Goal: Check status: Check status

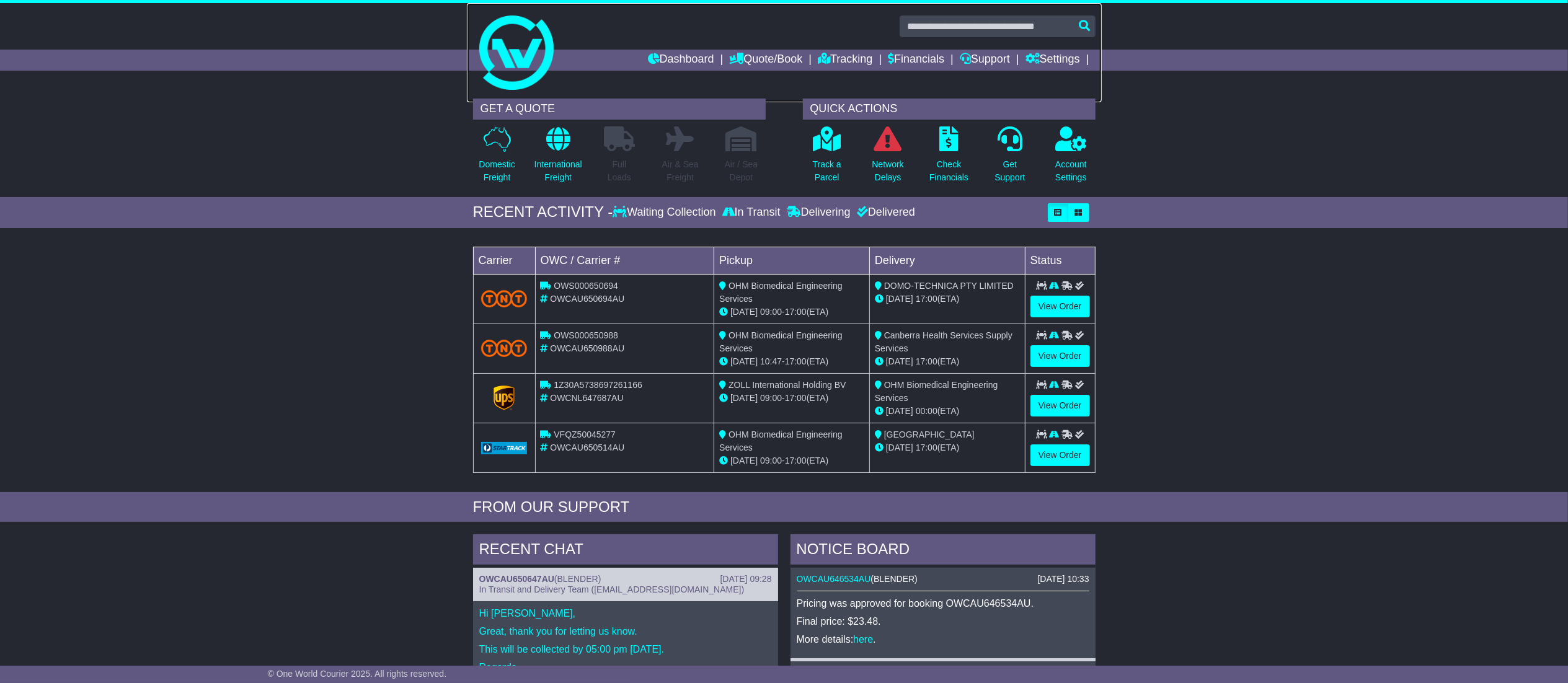
click at [840, 70] on link at bounding box center [784, 52] width 635 height 99
click at [843, 66] on link "Tracking" at bounding box center [845, 60] width 55 height 21
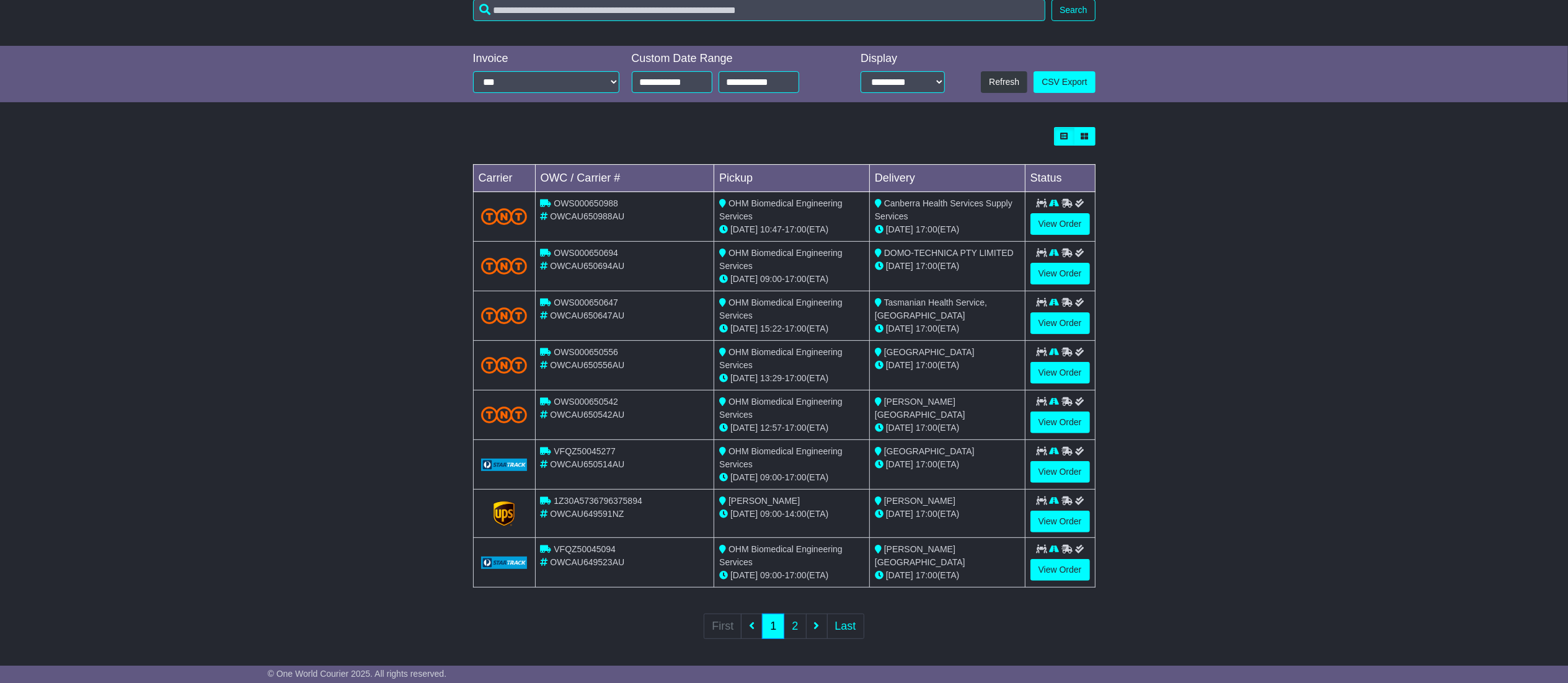
scroll to position [244, 0]
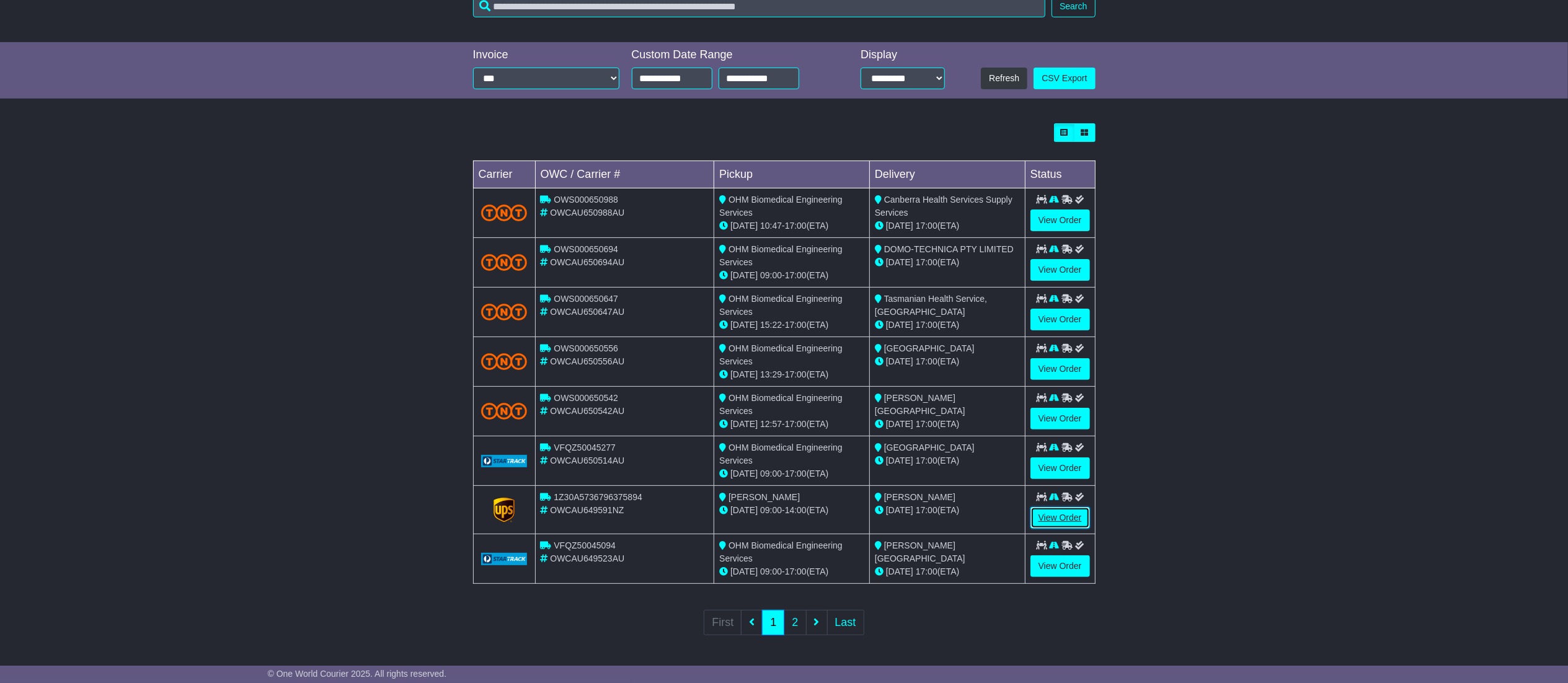
click at [1084, 517] on link "View Order" at bounding box center [1060, 517] width 59 height 22
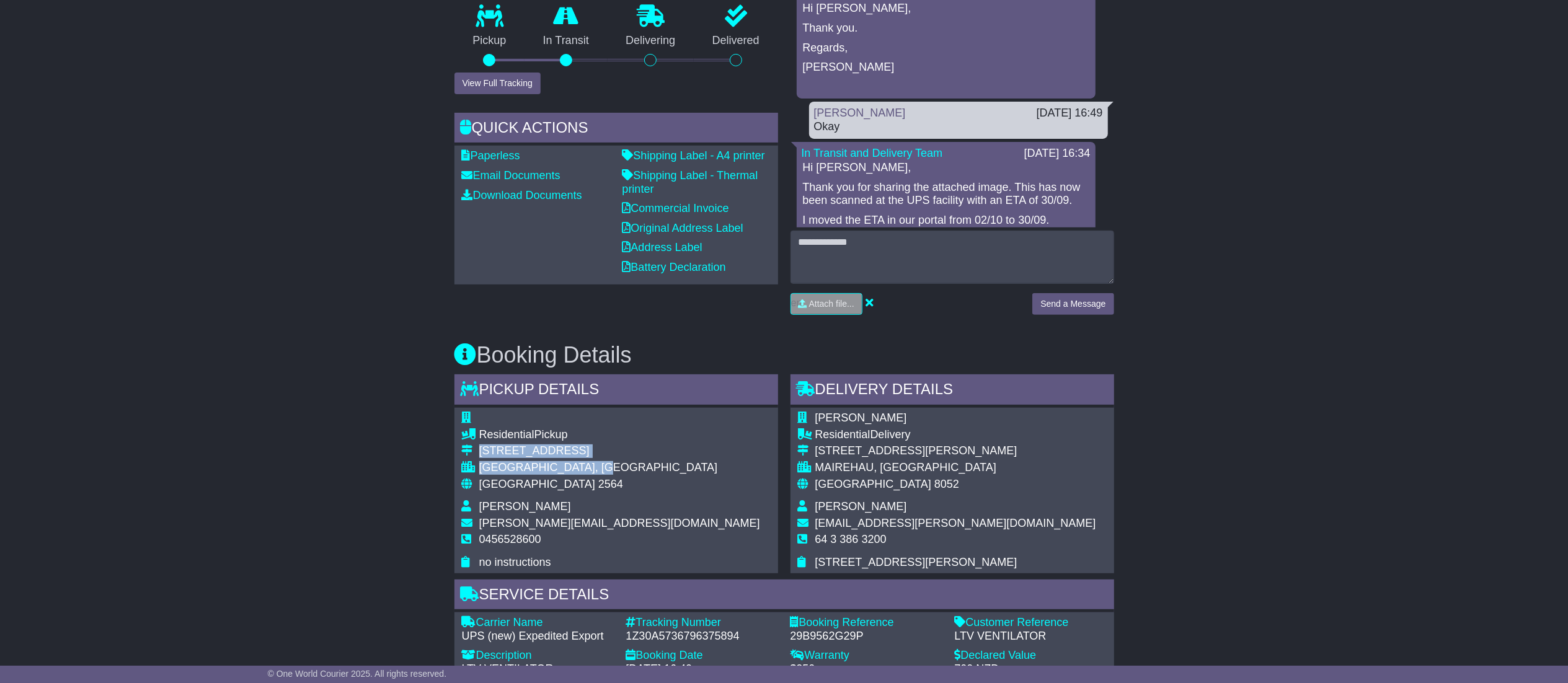
drag, startPoint x: 480, startPoint y: 453, endPoint x: 635, endPoint y: 472, distance: 156.2
click at [635, 472] on tbody "Residential Pickup [STREET_ADDRESS] [GEOGRAPHIC_DATA], [GEOGRAPHIC_DATA] [GEOGR…" at bounding box center [611, 490] width 298 height 158
copy tbody "[STREET_ADDRESS]"
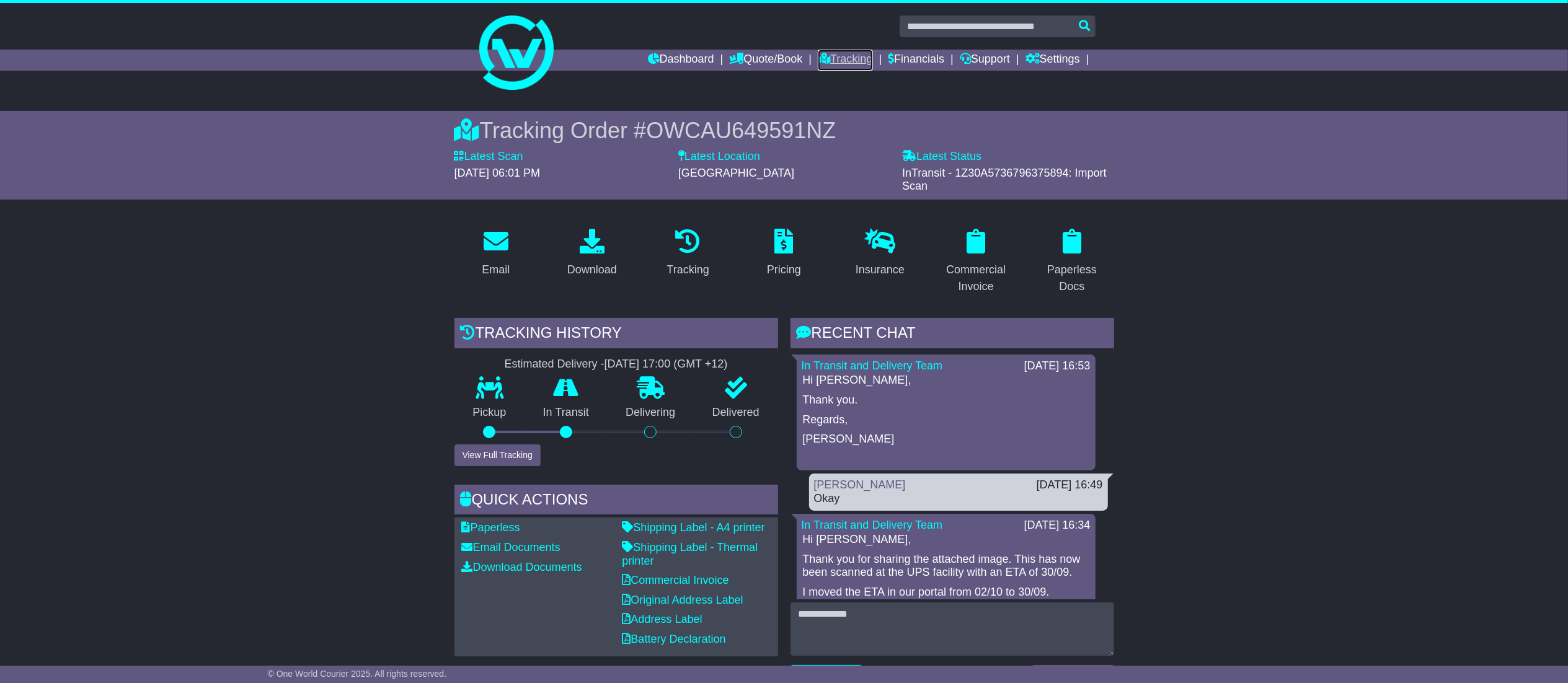
click at [834, 64] on link "Tracking" at bounding box center [845, 60] width 55 height 21
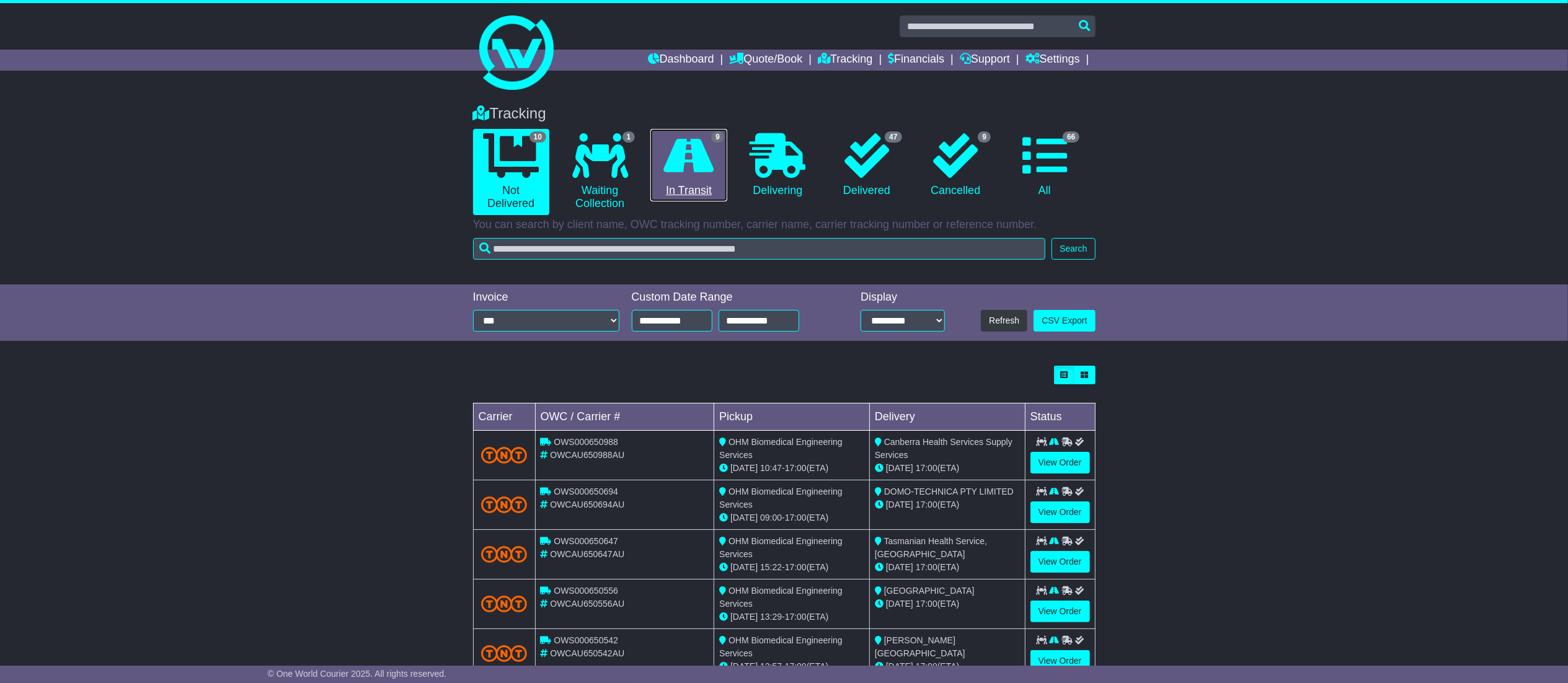
click at [703, 180] on link "9 In Transit" at bounding box center [688, 165] width 76 height 73
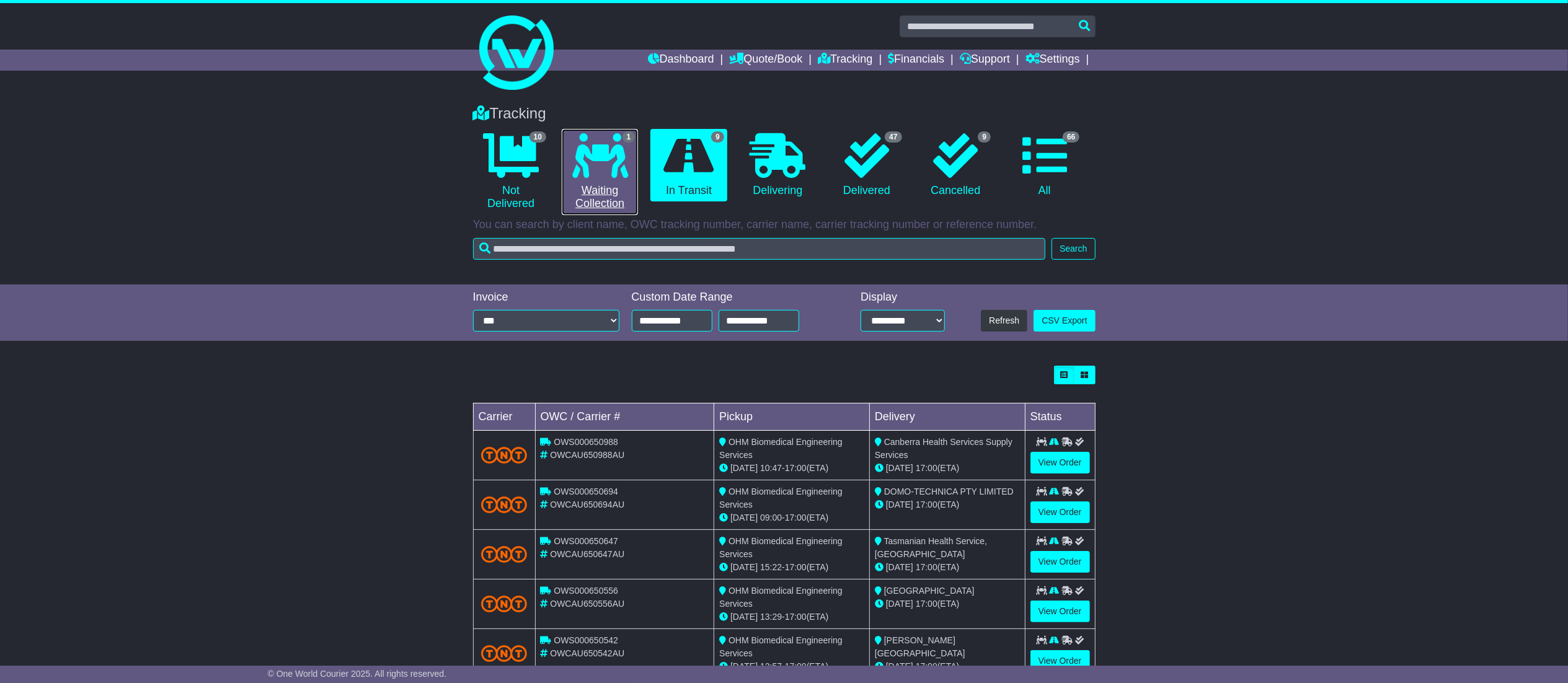
click at [610, 168] on icon at bounding box center [600, 156] width 55 height 45
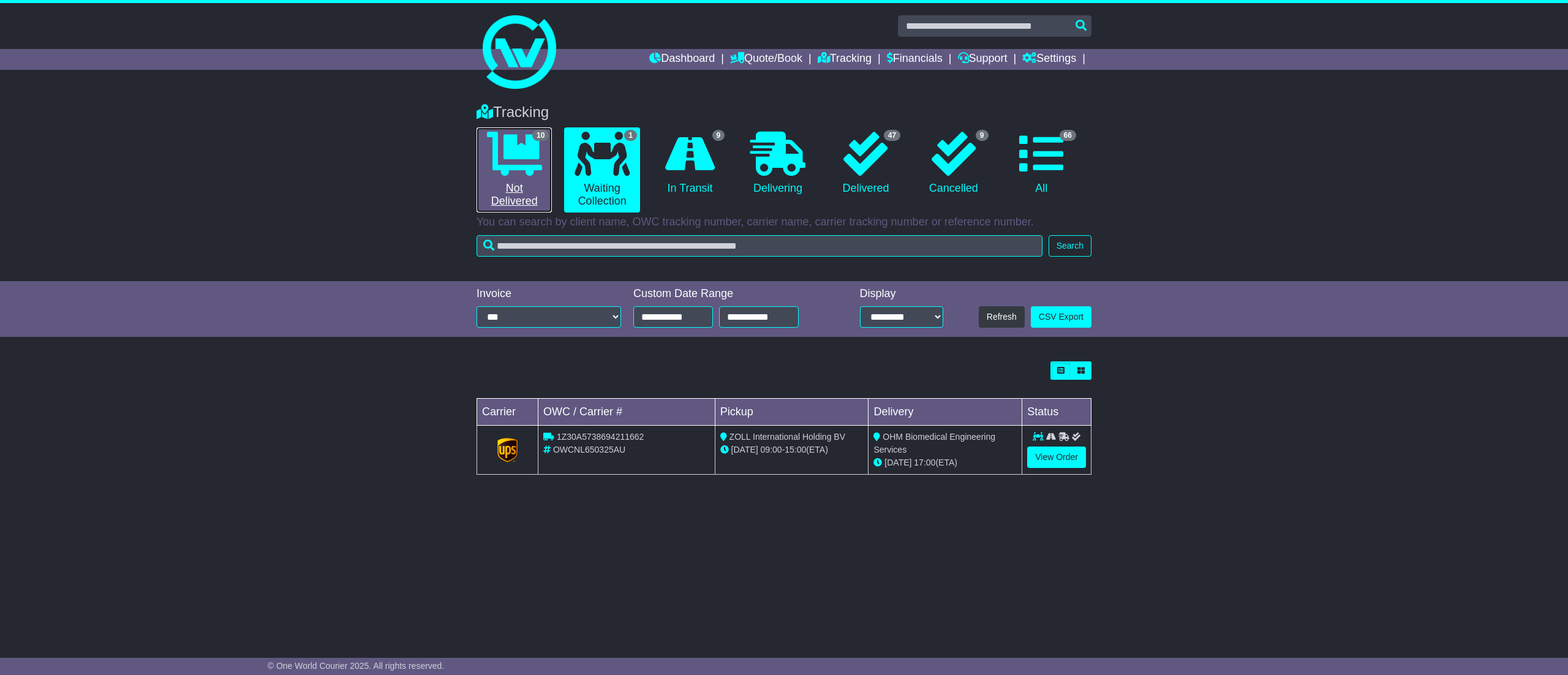
click at [542, 169] on link "10 Not Delivered" at bounding box center [514, 170] width 75 height 85
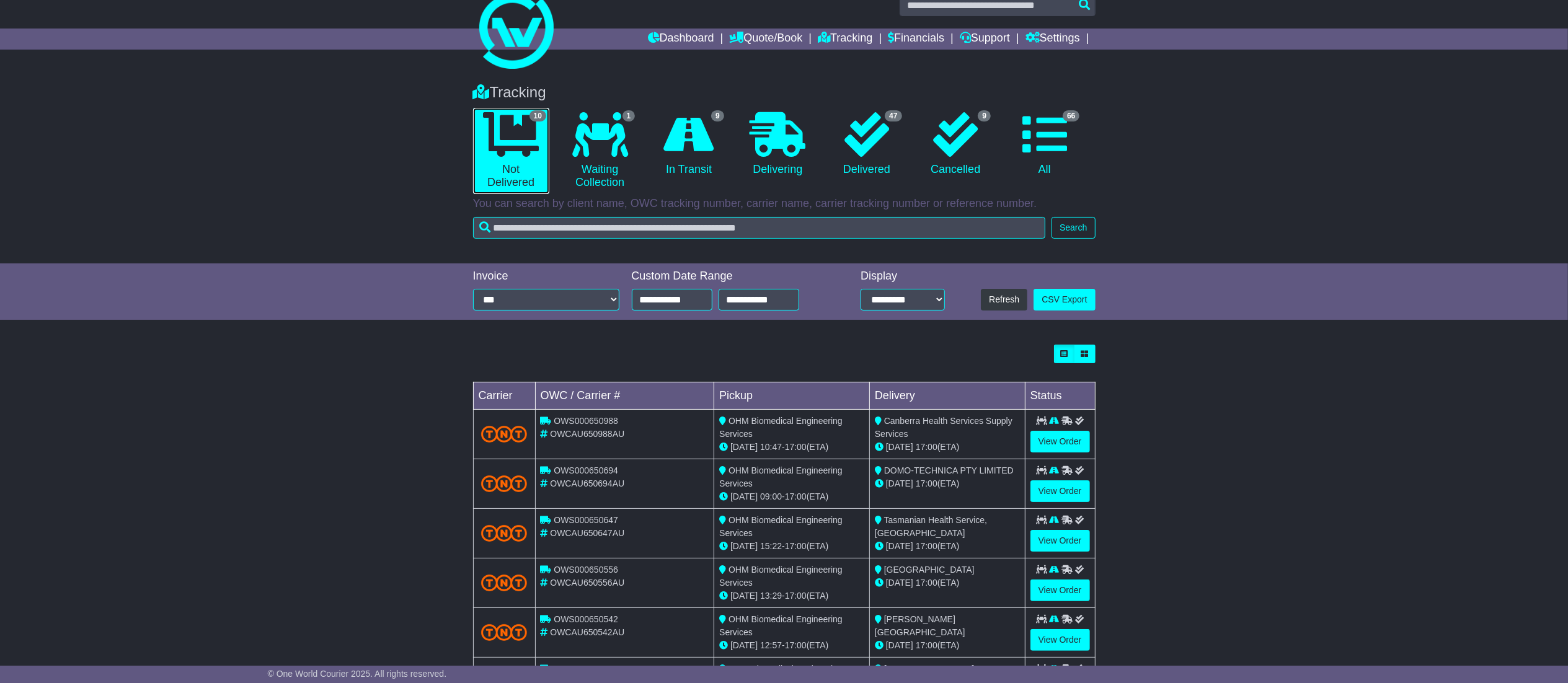
scroll to position [244, 0]
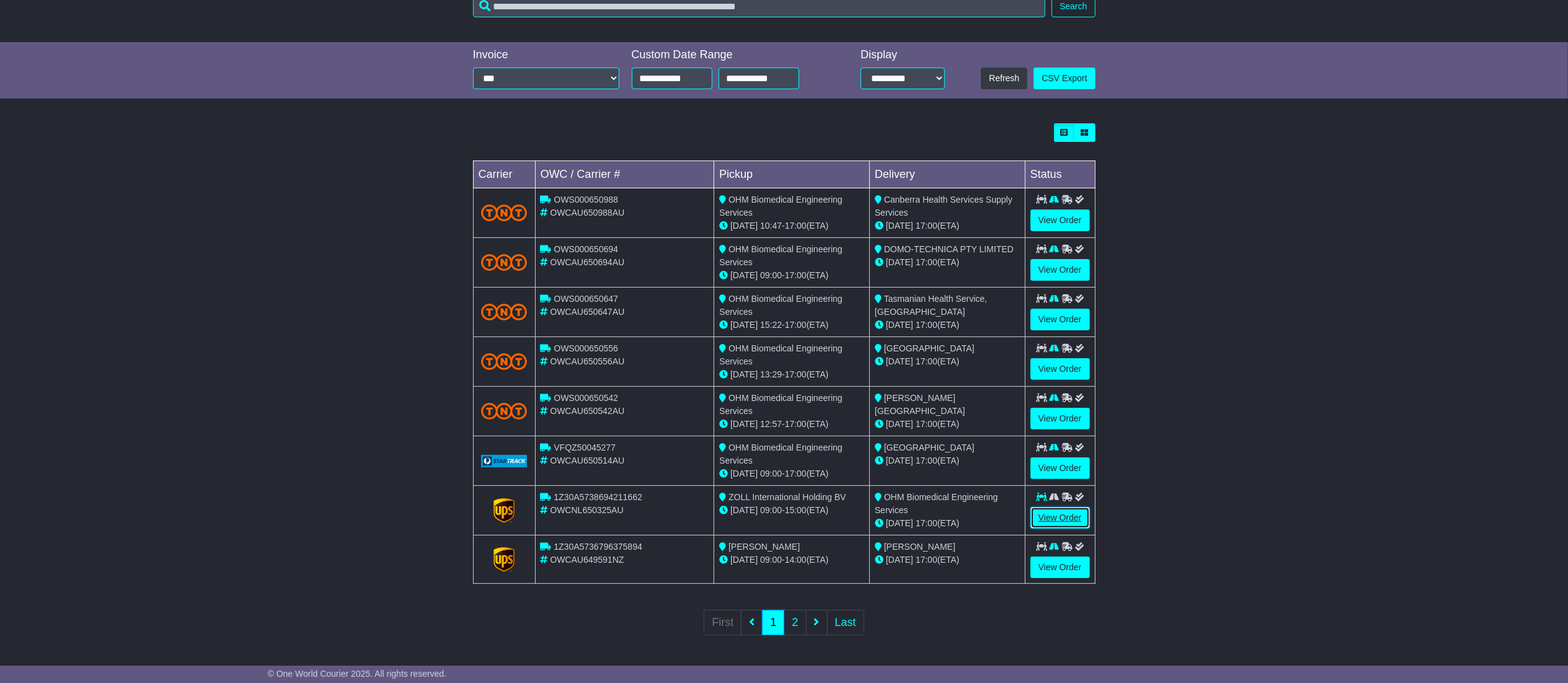
click at [1059, 507] on link "View Order" at bounding box center [1060, 517] width 59 height 22
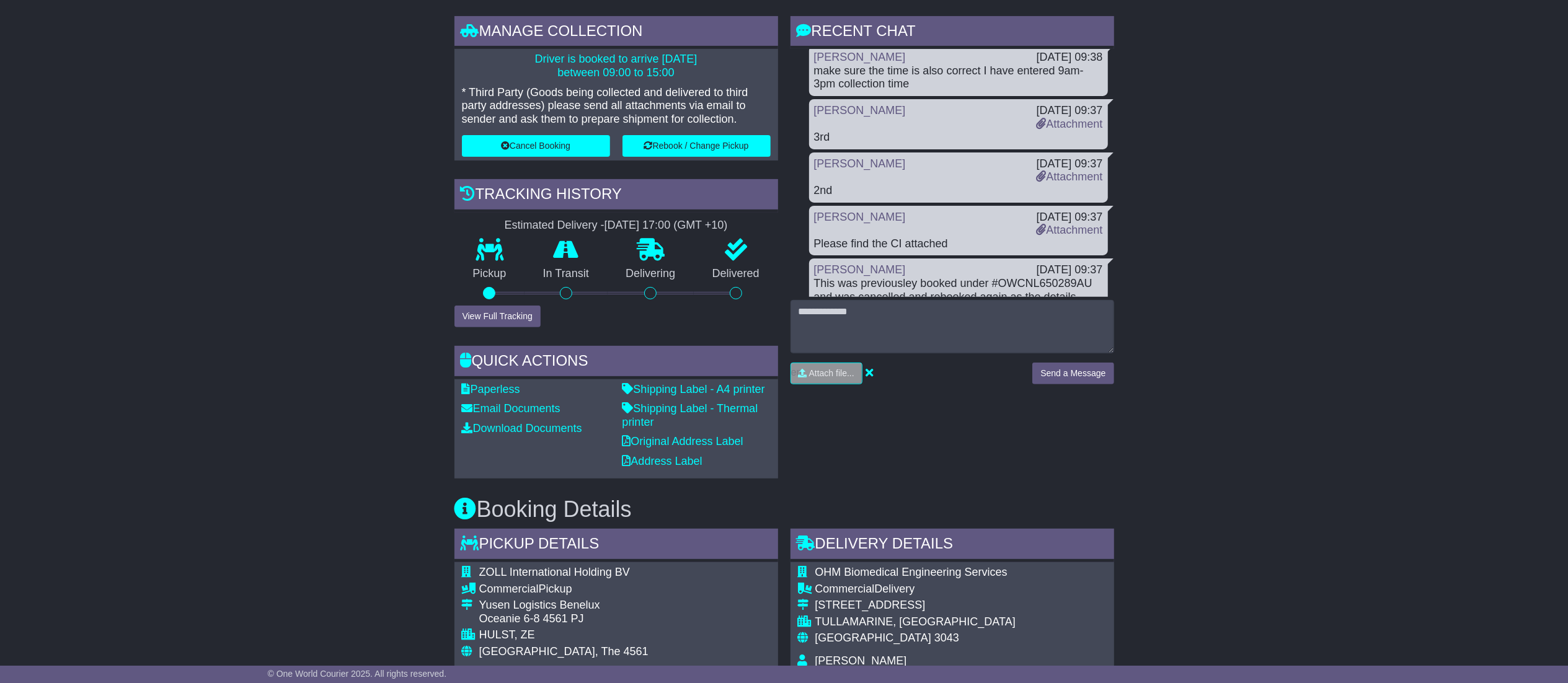
scroll to position [124, 0]
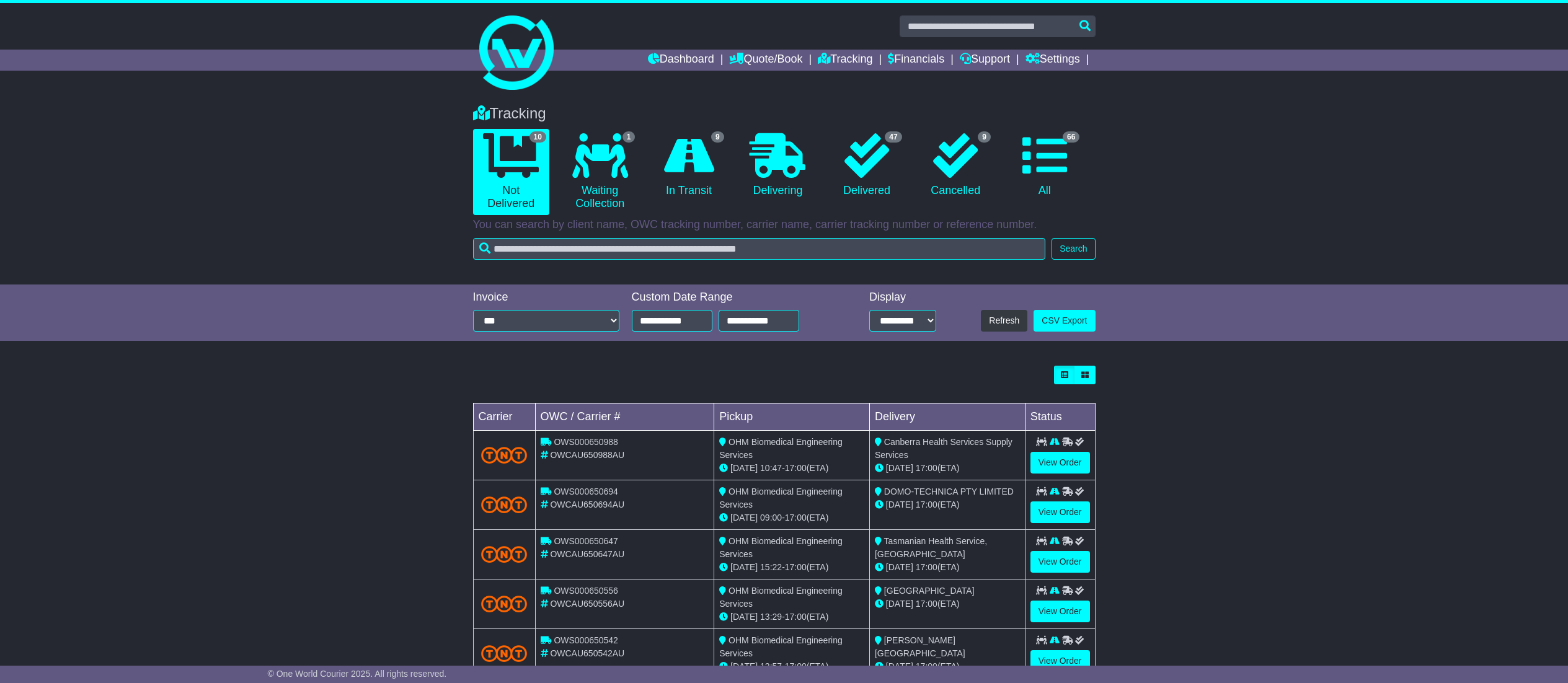
click at [853, 172] on icon at bounding box center [867, 156] width 45 height 45
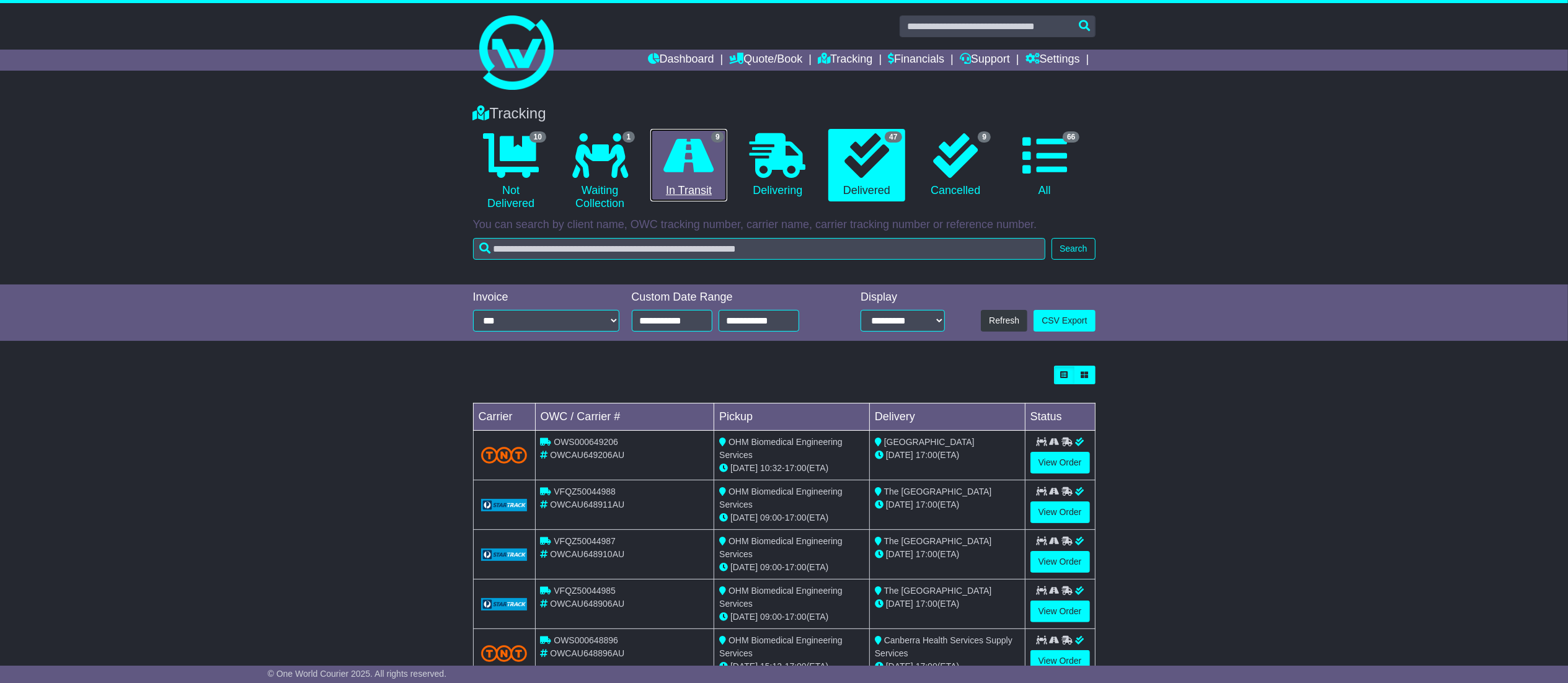
click at [657, 170] on link "9 In Transit" at bounding box center [688, 165] width 76 height 73
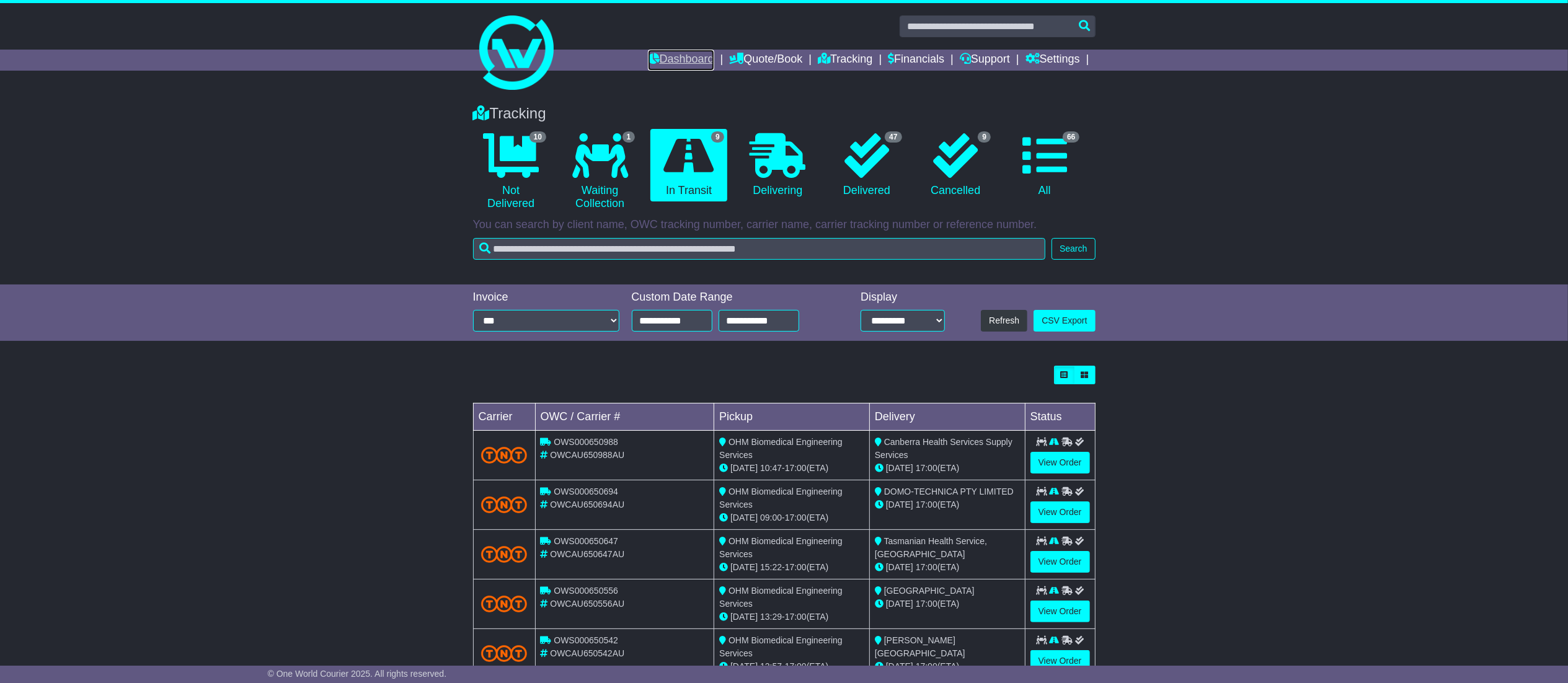
click at [652, 62] on link "Dashboard" at bounding box center [681, 60] width 66 height 21
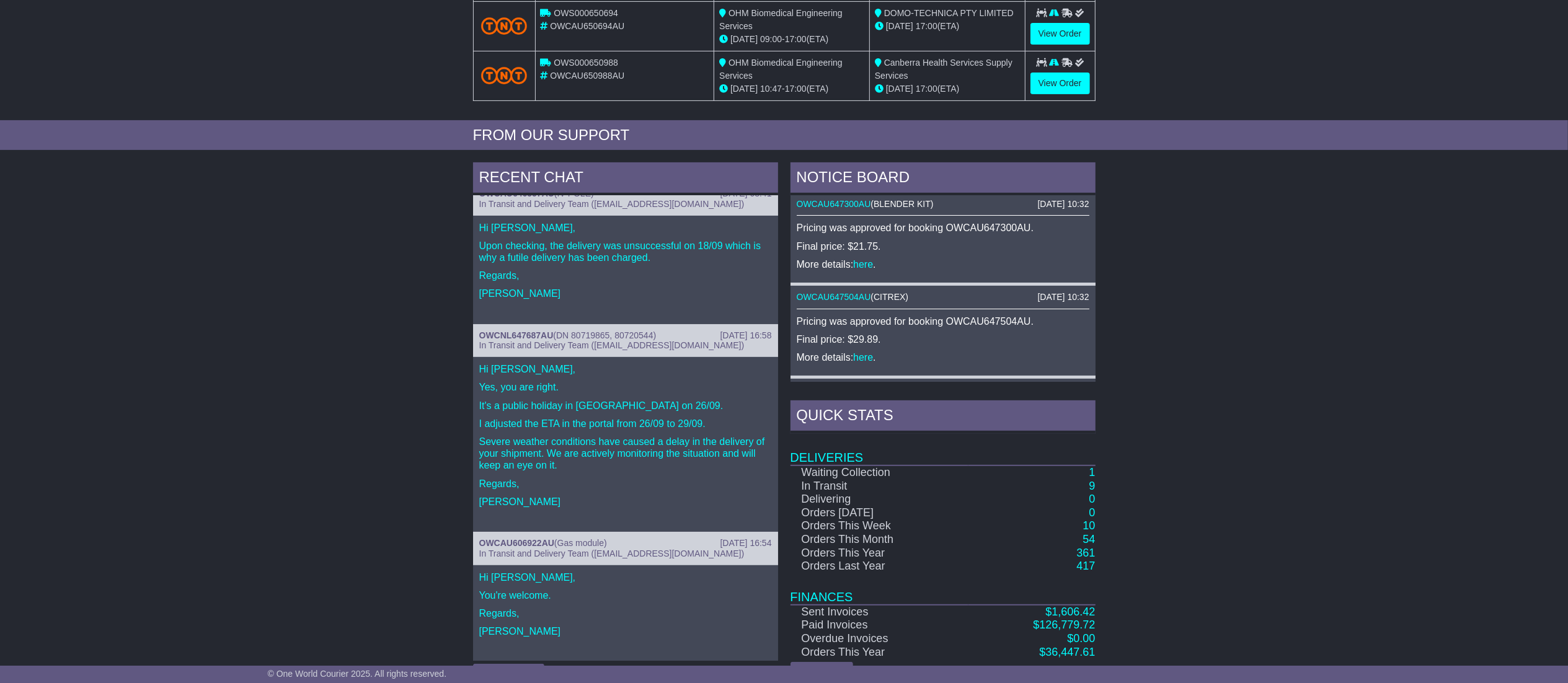
scroll to position [248, 0]
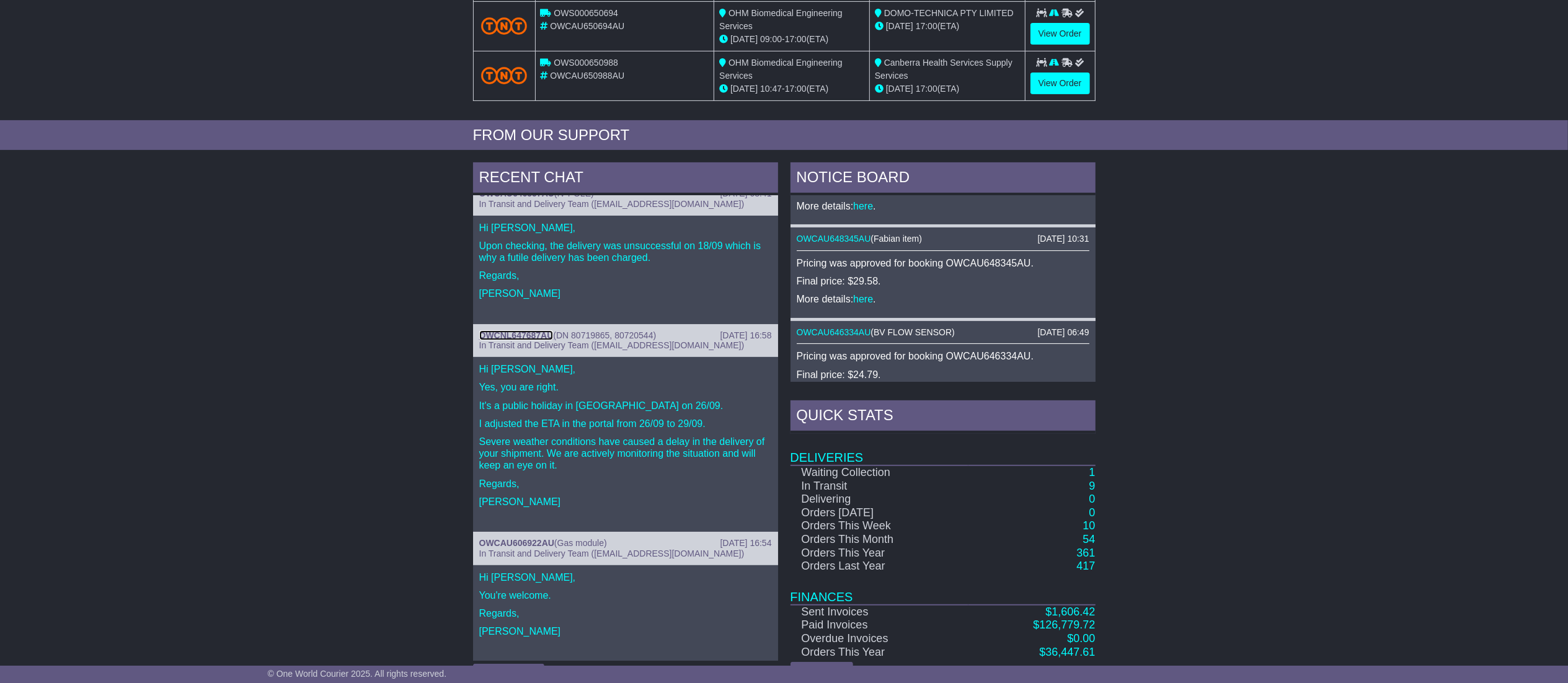
click at [534, 333] on link "OWCNL647687AU" at bounding box center [516, 335] width 74 height 10
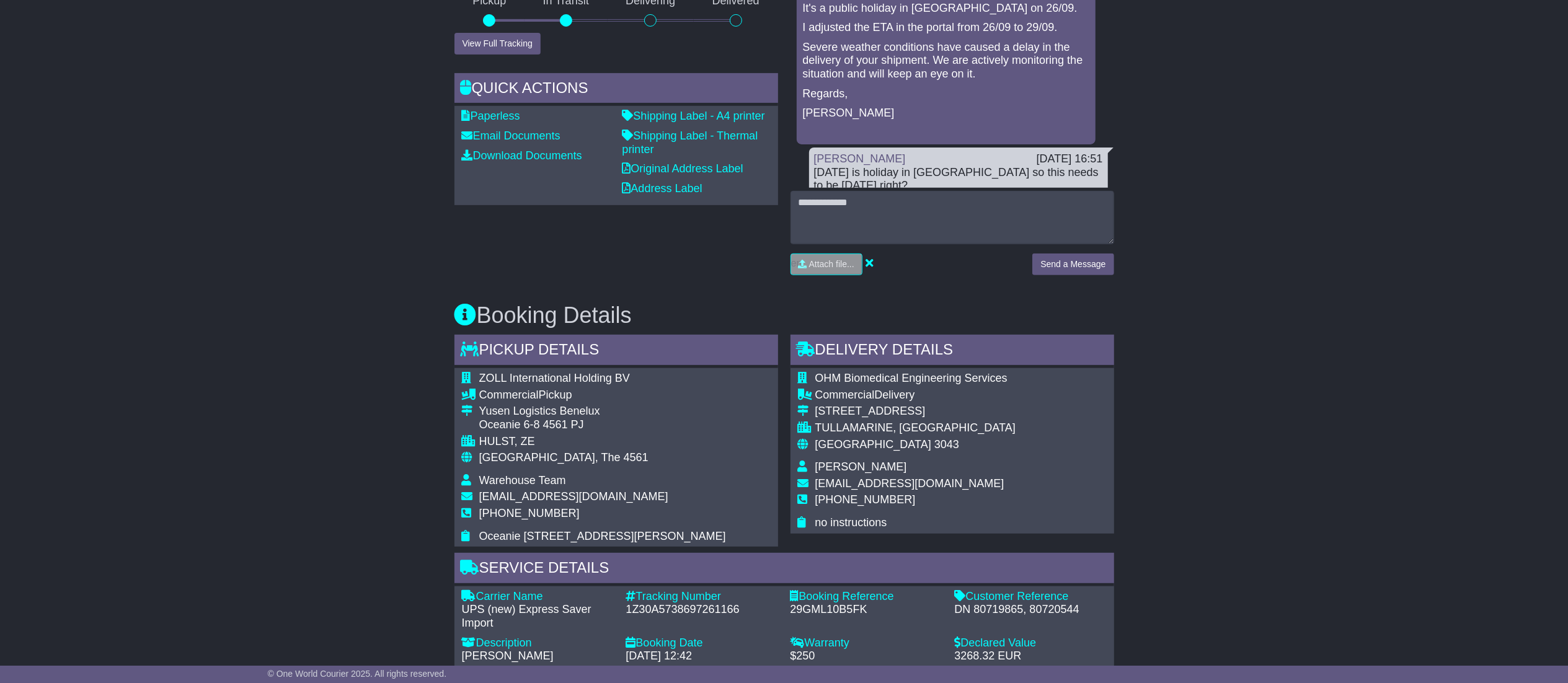
scroll to position [373, 0]
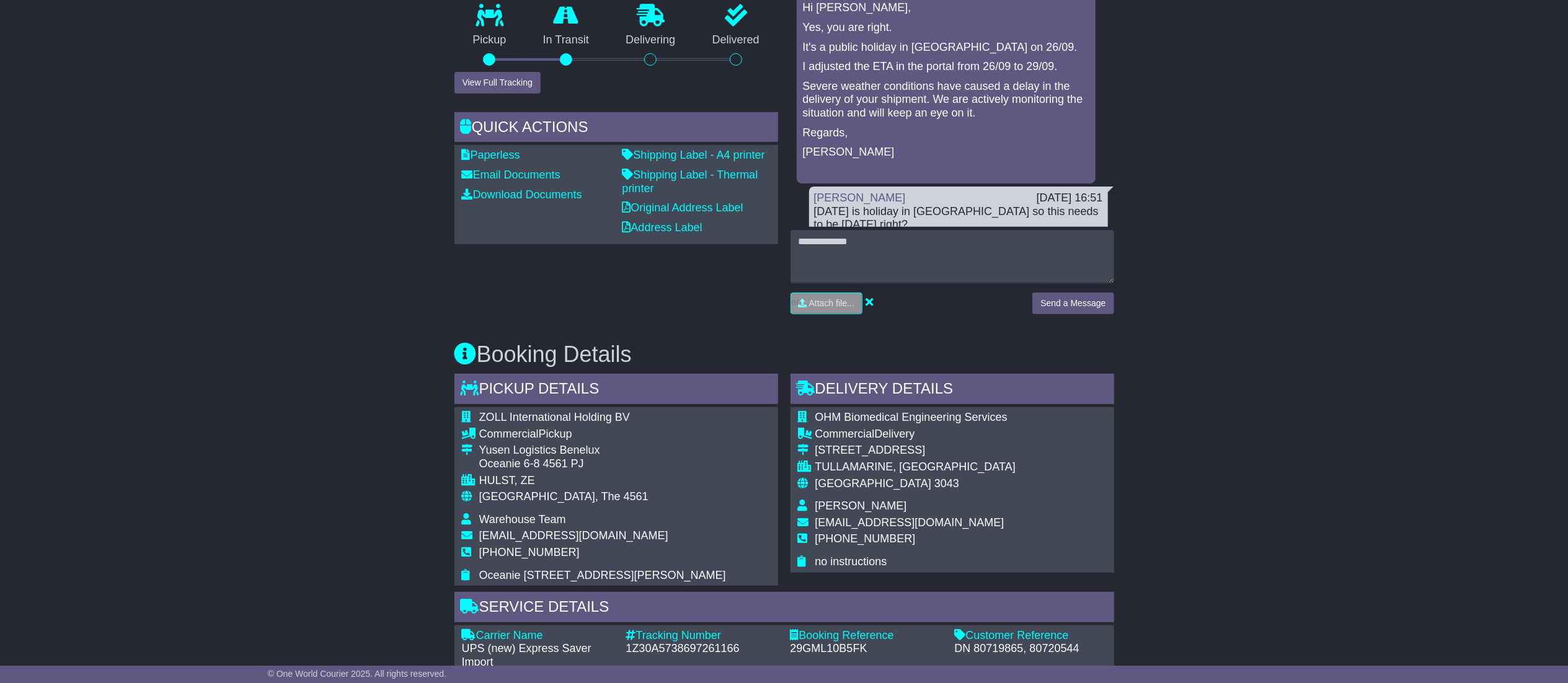
click at [521, 98] on div "Tracking history Estimated Delivery - 29 Sep 2025 - 00:00 (GMT +10) Pickup In T…" at bounding box center [616, 134] width 336 height 378
click at [516, 88] on button "View Full Tracking" at bounding box center [498, 82] width 86 height 22
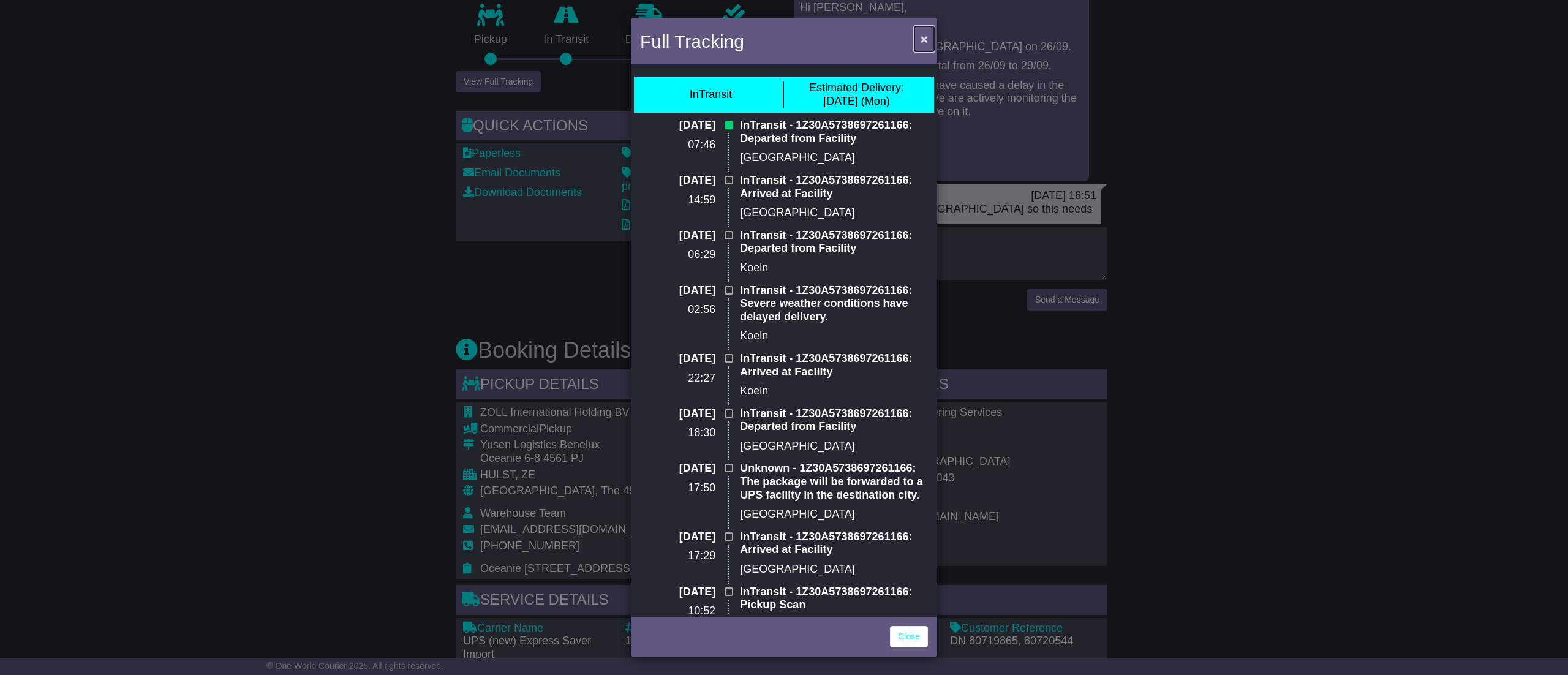
click at [922, 41] on span "×" at bounding box center [924, 39] width 7 height 14
